Goal: Task Accomplishment & Management: Use online tool/utility

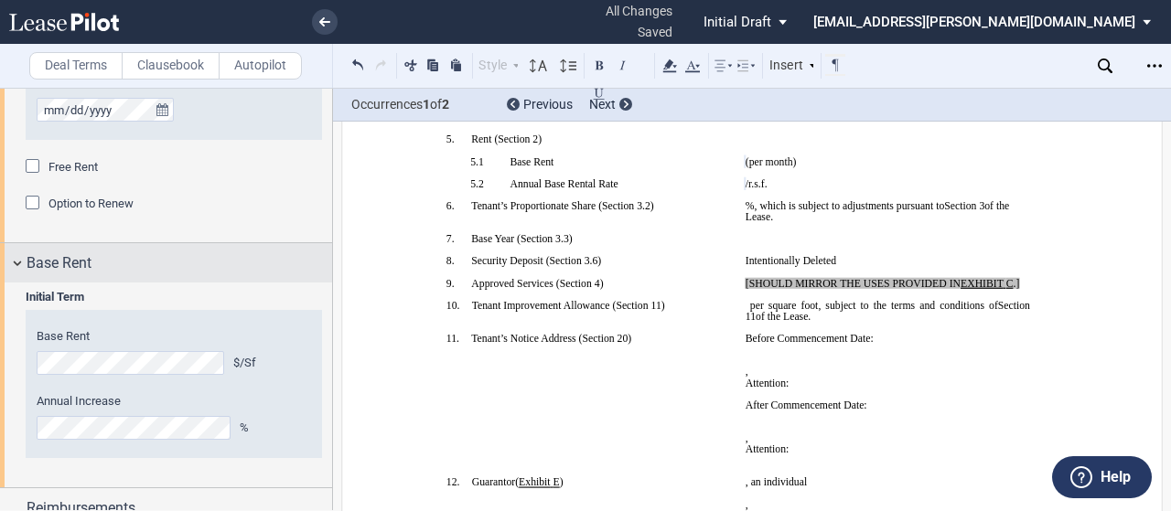
scroll to position [994, 0]
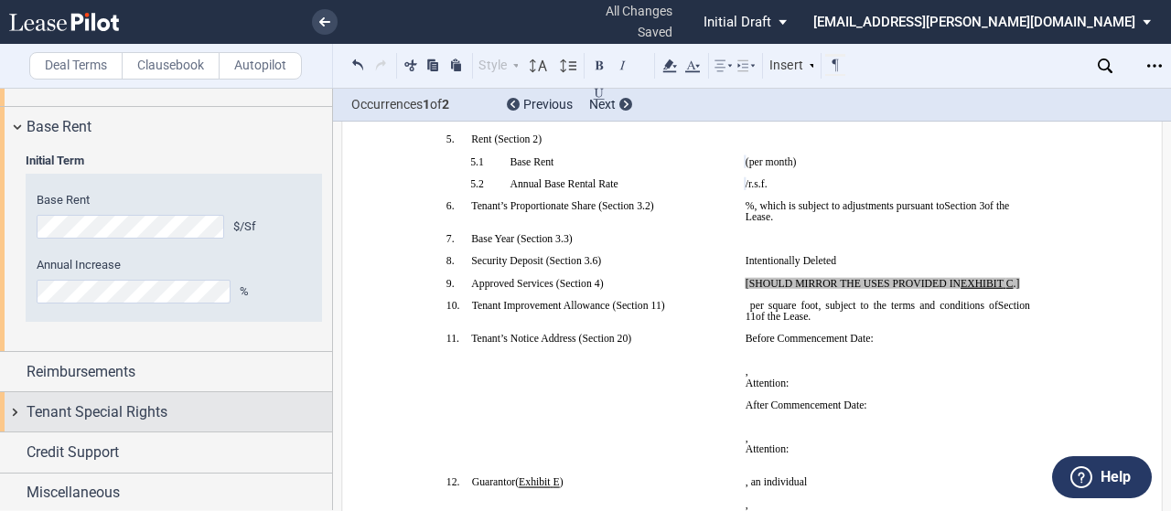
click at [9, 406] on div "Tenant Special Rights" at bounding box center [166, 411] width 332 height 39
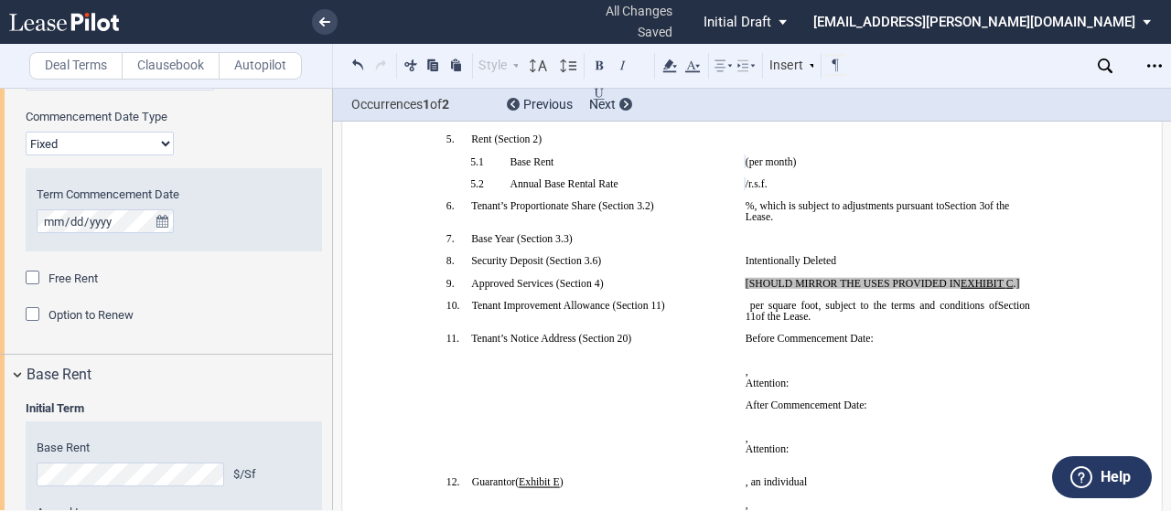
scroll to position [747, 0]
click at [79, 315] on span "Option to Renew" at bounding box center [90, 314] width 85 height 14
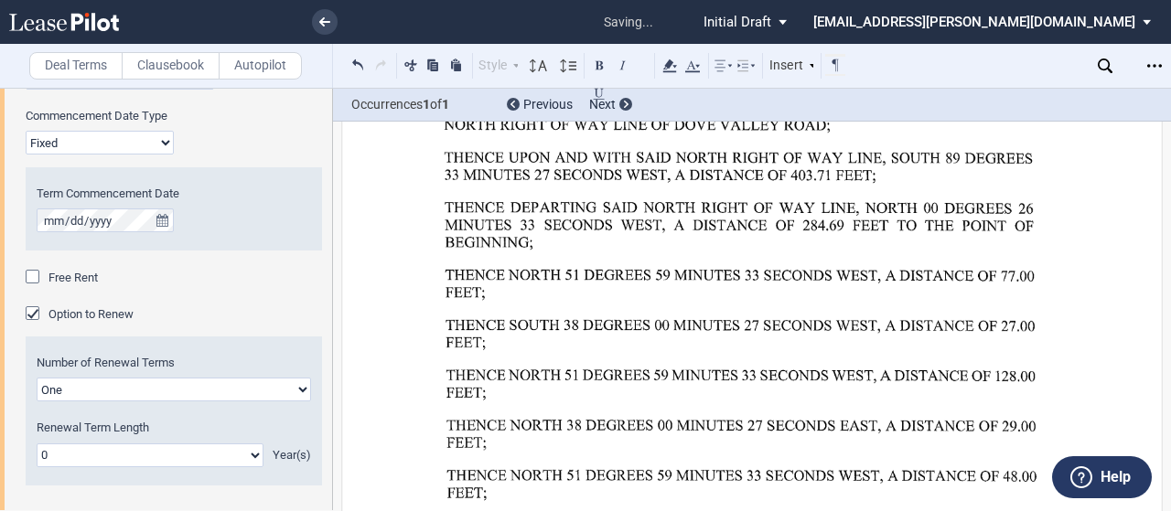
scroll to position [17227, 0]
click at [326, 19] on icon at bounding box center [324, 21] width 11 height 9
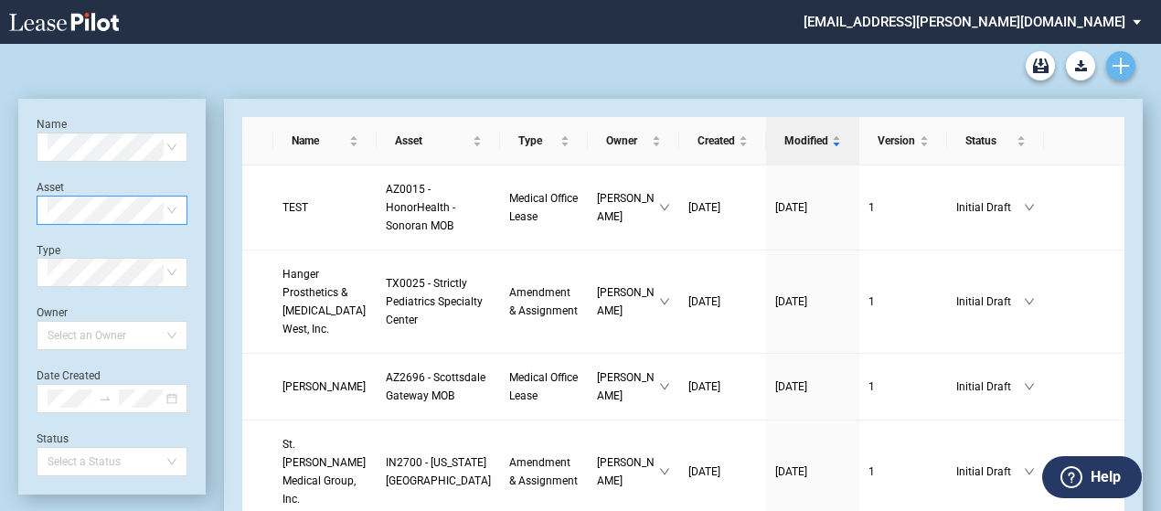
click at [1121, 56] on link "Create new document" at bounding box center [1121, 65] width 29 height 29
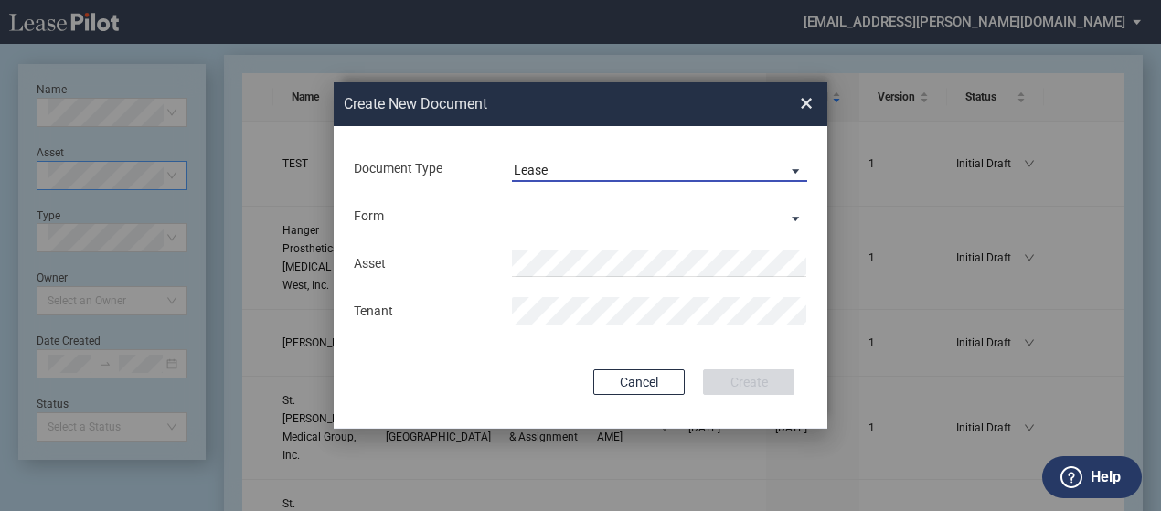
click at [644, 170] on span "Lease" at bounding box center [645, 171] width 262 height 18
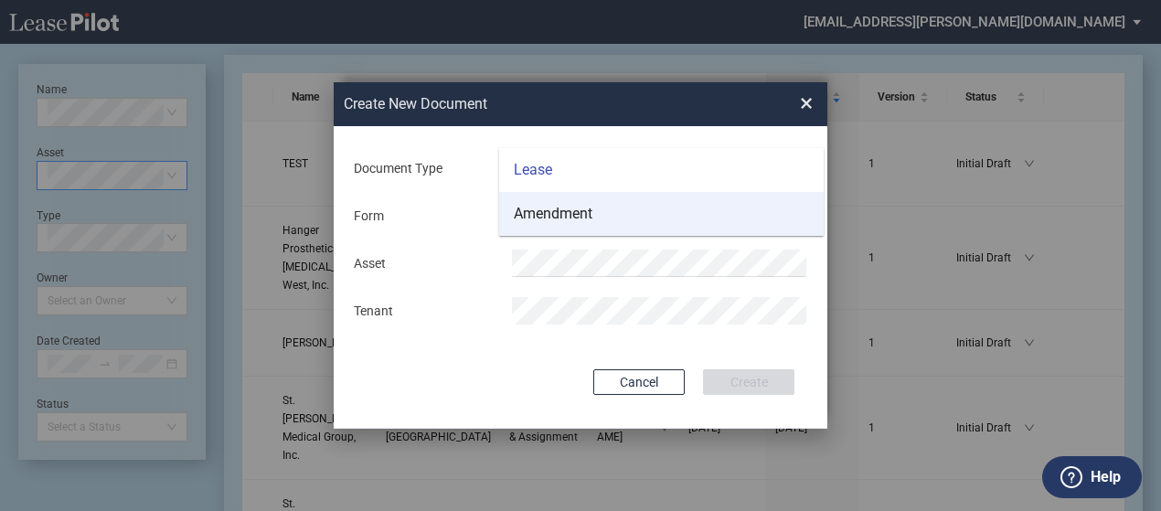
click at [637, 217] on md-option "Amendment" at bounding box center [661, 214] width 325 height 44
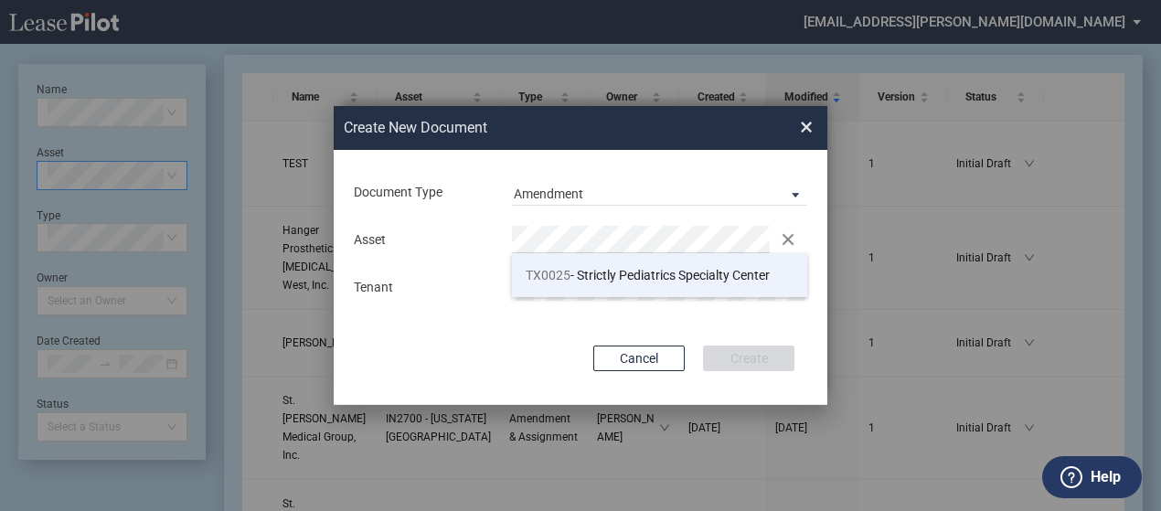
click at [603, 281] on span "TX0025 - Strictly Pediatrics Specialty Center" at bounding box center [648, 275] width 244 height 15
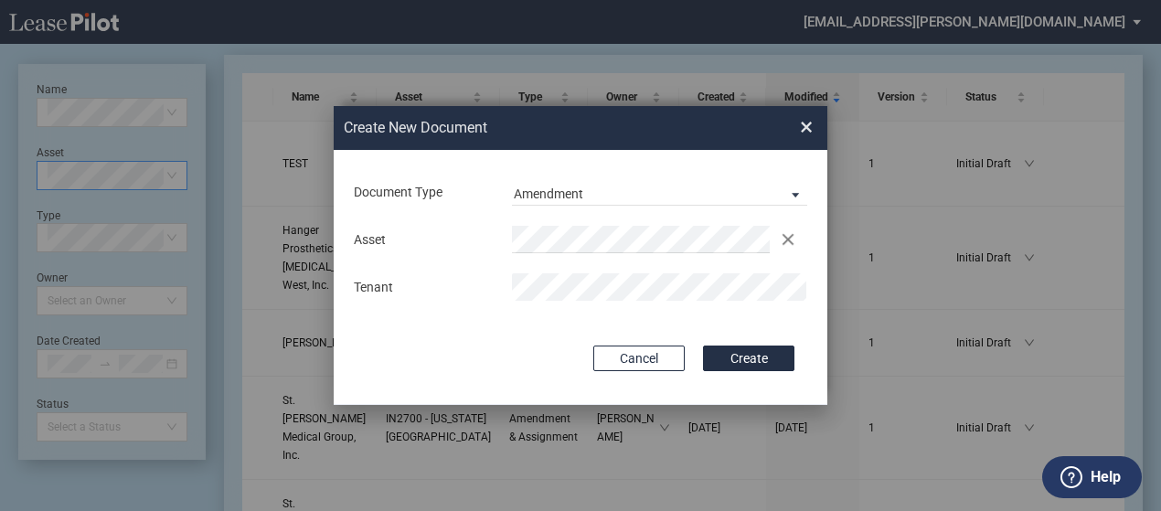
click at [703, 346] on button "Create" at bounding box center [748, 359] width 91 height 26
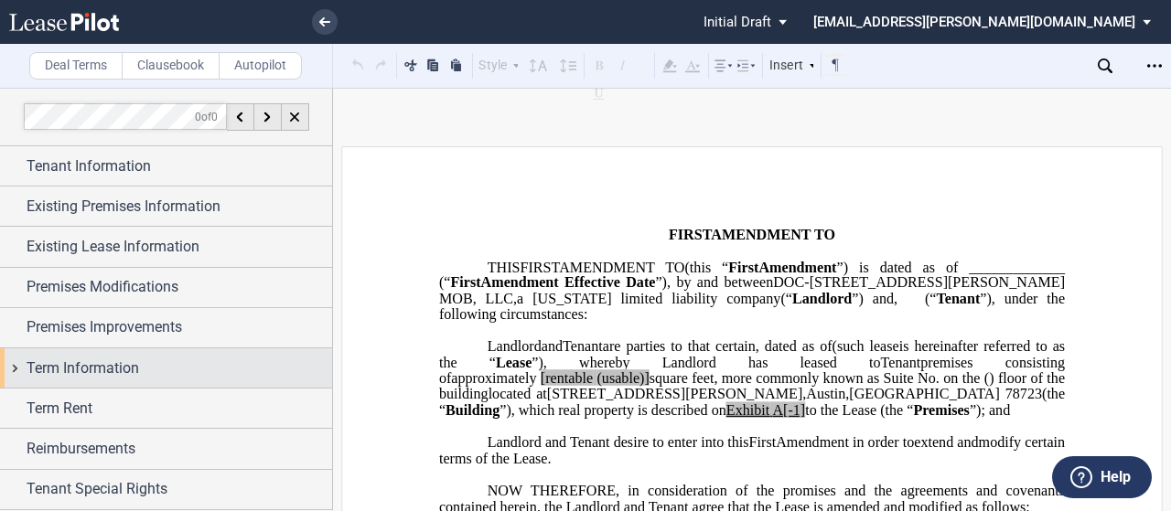
click at [13, 364] on div "Term Information" at bounding box center [166, 367] width 332 height 39
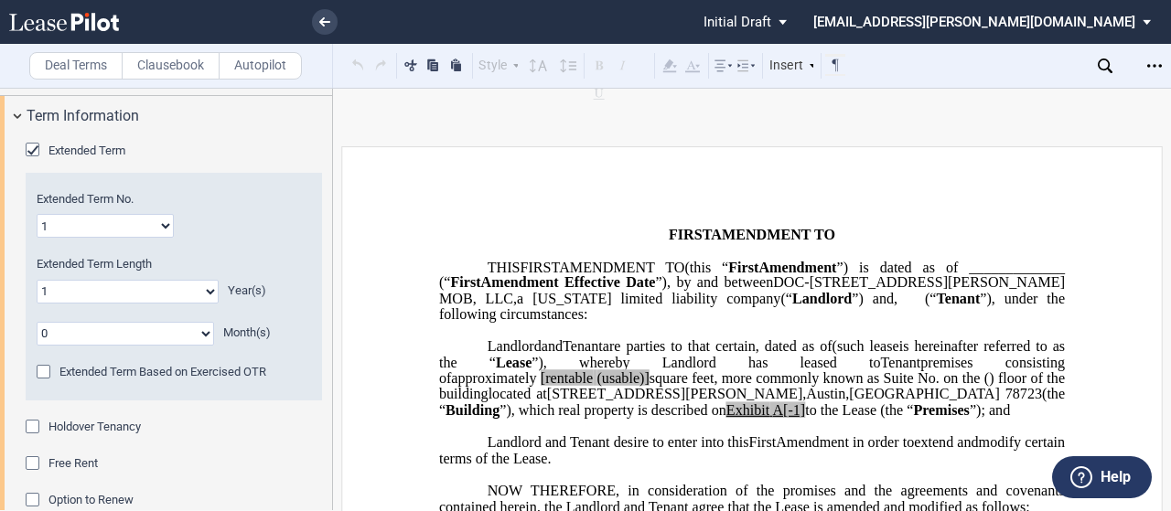
scroll to position [348, 0]
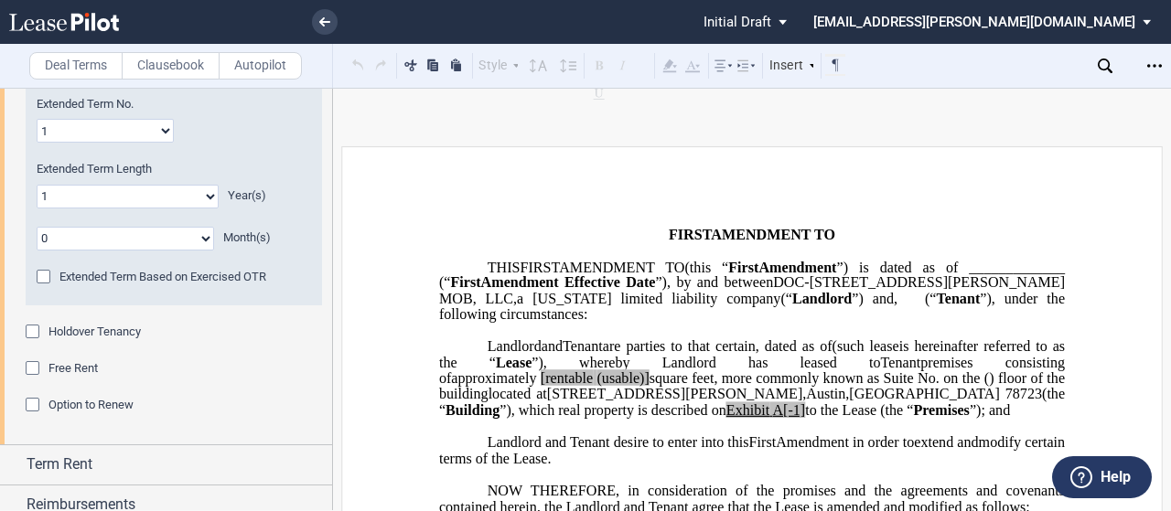
click at [66, 401] on span "Option to Renew" at bounding box center [90, 405] width 85 height 14
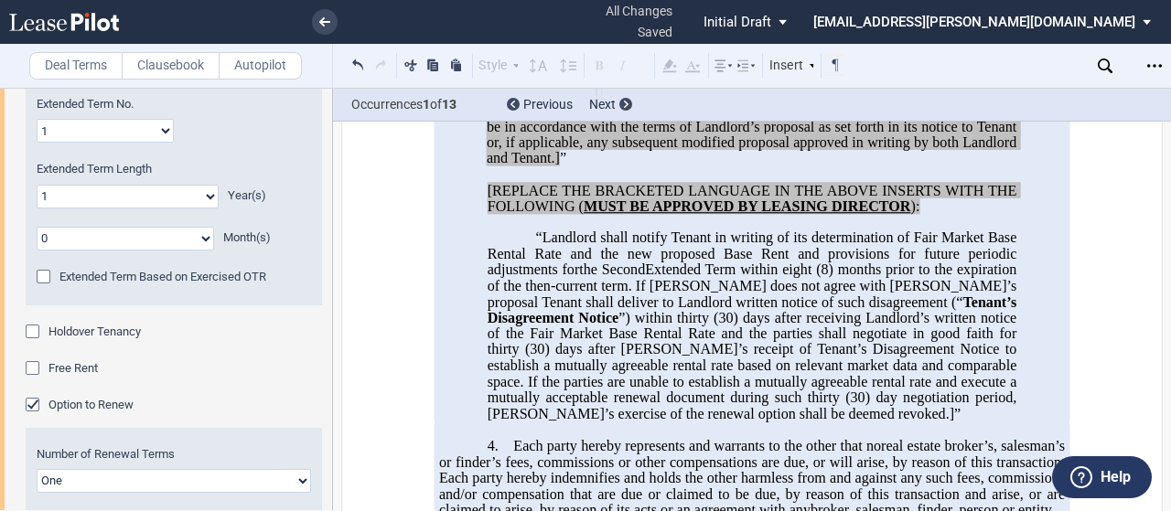
scroll to position [1405, 0]
